Goal: Task Accomplishment & Management: Manage account settings

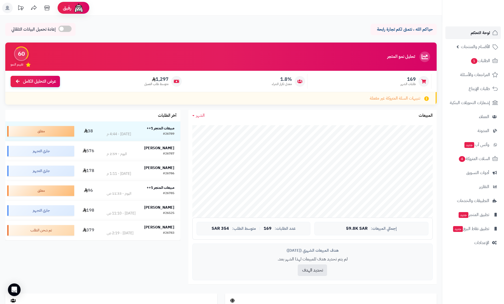
click at [481, 32] on span "لوحة التحكم" at bounding box center [479, 32] width 19 height 7
click at [468, 31] on link "لوحة التحكم" at bounding box center [472, 32] width 55 height 13
click at [467, 33] on link "لوحة التحكم" at bounding box center [472, 32] width 55 height 13
click at [295, 107] on div "تحليل نمو المتجر مرحلة النمو 60 تقييم النمو 169 طلبات الشهر 1.8% معدل تكرار الش…" at bounding box center [220, 76] width 439 height 67
click at [301, 105] on div "تحليل نمو المتجر مرحلة النمو 60 تقييم النمو 169 طلبات الشهر 1.8% معدل تكرار الش…" at bounding box center [220, 76] width 439 height 67
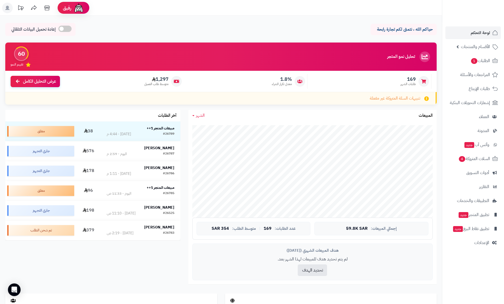
click at [322, 74] on div "169 طلبات الشهر" at bounding box center [370, 81] width 121 height 15
click at [424, 56] on icon at bounding box center [424, 56] width 11 height 11
click at [458, 31] on link "لوحة التحكم" at bounding box center [472, 32] width 55 height 13
click at [483, 31] on span "لوحة التحكم" at bounding box center [479, 32] width 19 height 7
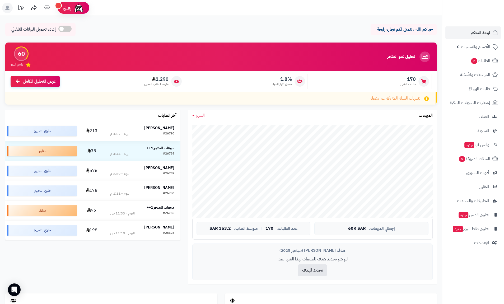
click at [162, 129] on strong "[PERSON_NAME]" at bounding box center [159, 128] width 30 height 6
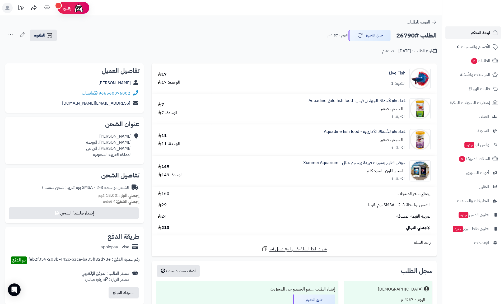
click at [475, 30] on span "لوحة التحكم" at bounding box center [479, 32] width 19 height 7
